Goal: Task Accomplishment & Management: Use online tool/utility

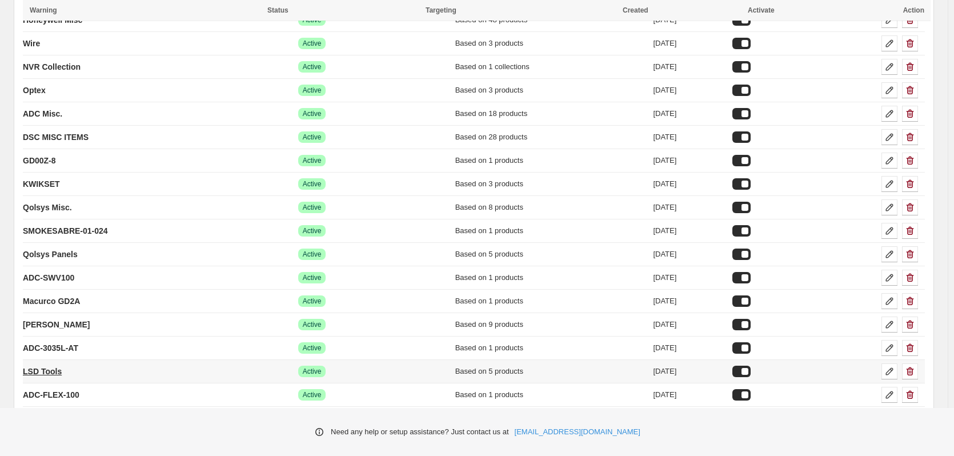
scroll to position [286, 0]
click at [57, 135] on p "DSC MISC ITEMS" at bounding box center [56, 137] width 66 height 11
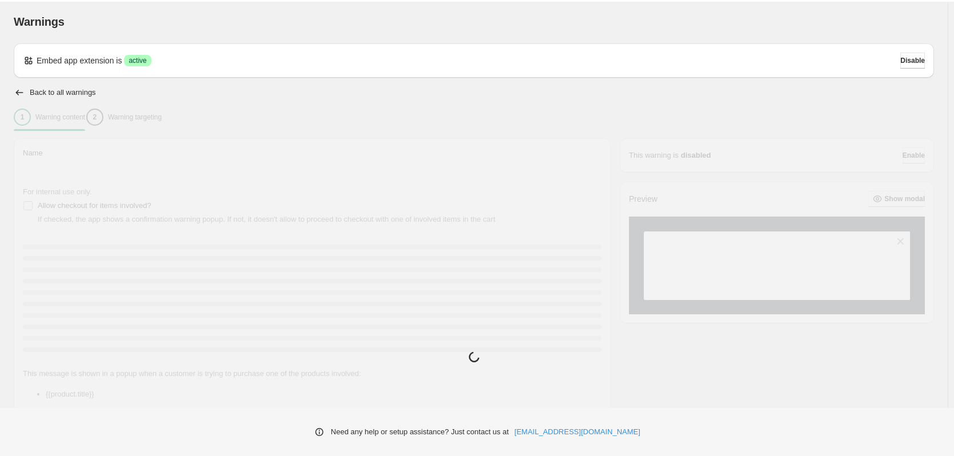
type input "**********"
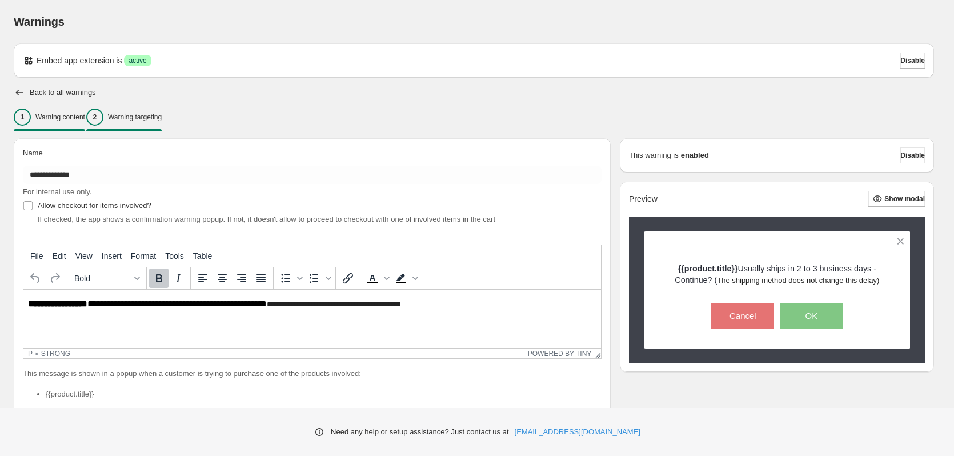
click at [162, 125] on div "2 Warning targeting" at bounding box center [123, 117] width 75 height 17
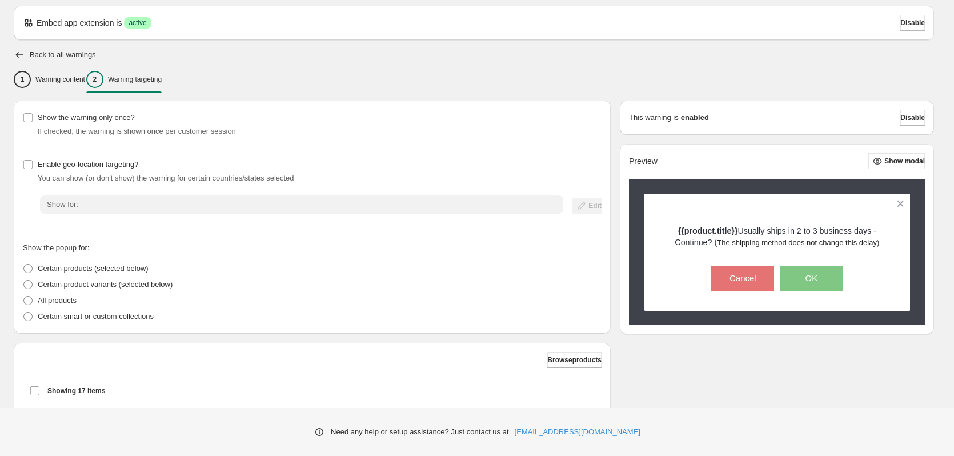
scroll to position [114, 0]
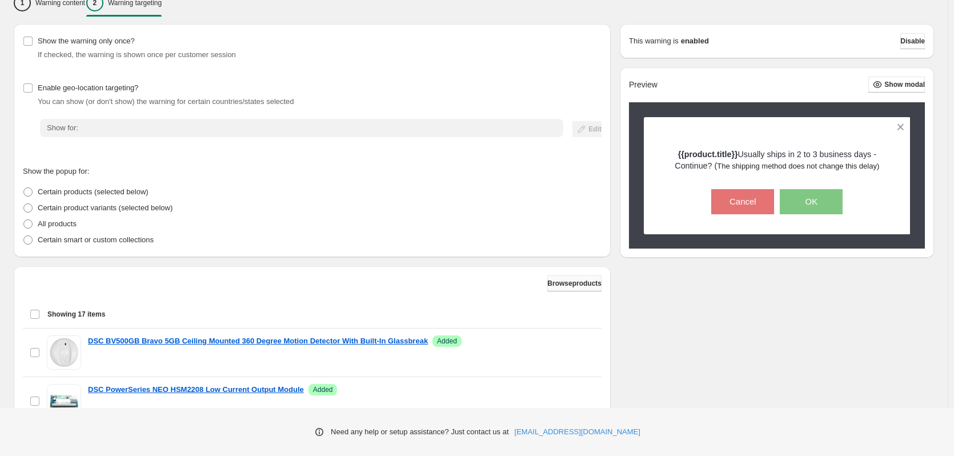
click at [551, 285] on span "Browse products" at bounding box center [575, 283] width 54 height 9
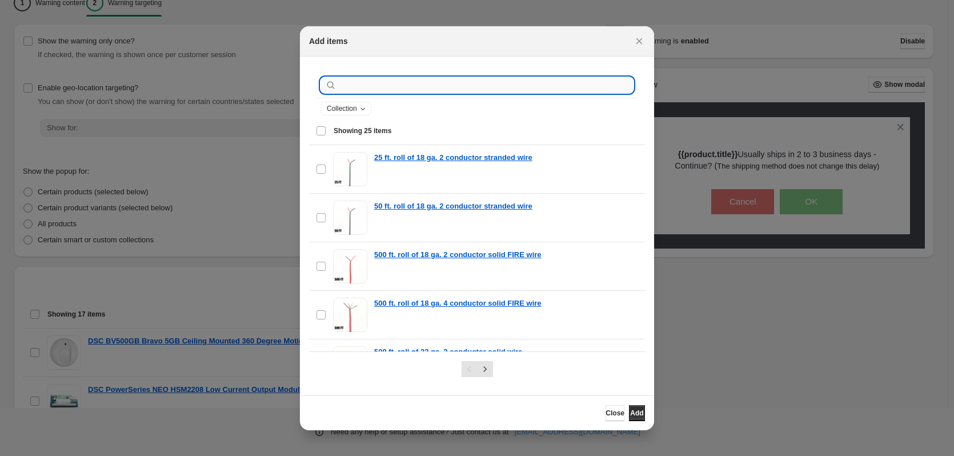
click at [389, 83] on input ":r29:" at bounding box center [486, 85] width 295 height 16
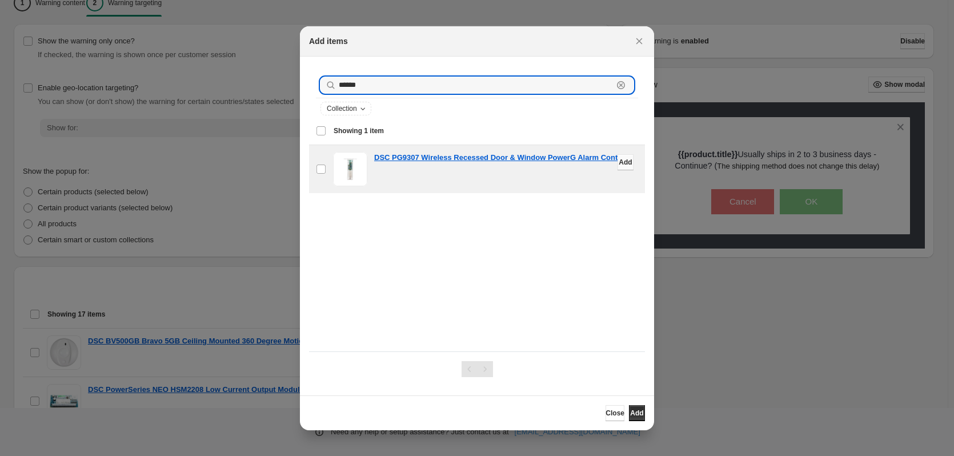
type input "******"
click at [619, 162] on button "Add" at bounding box center [626, 162] width 16 height 16
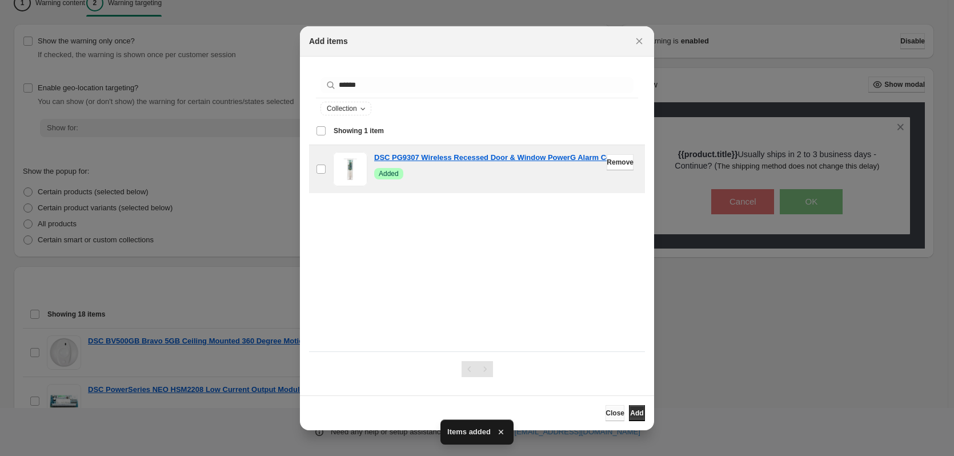
click at [606, 415] on span "Close" at bounding box center [615, 413] width 19 height 9
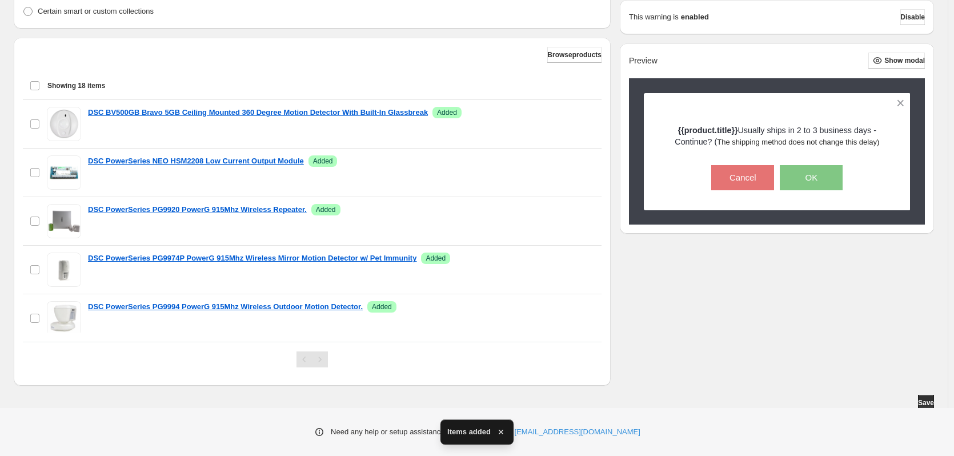
scroll to position [346, 0]
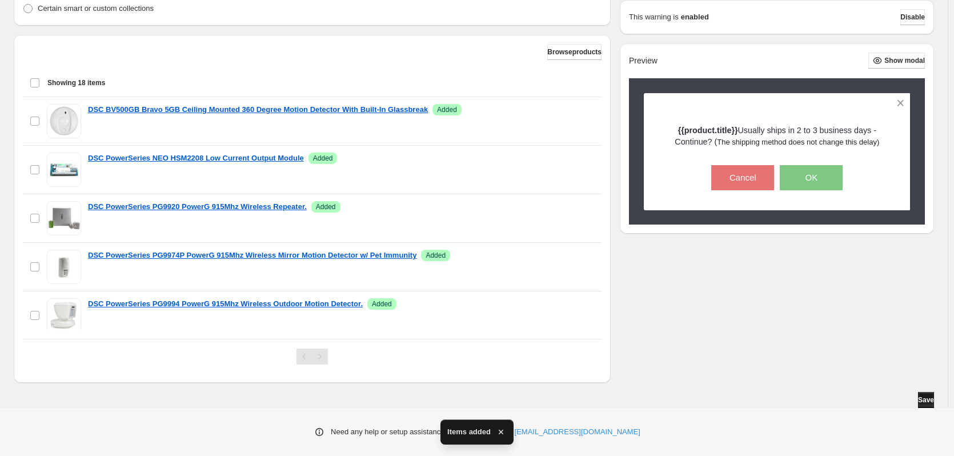
click at [933, 398] on span "Save" at bounding box center [926, 400] width 16 height 9
